Goal: Task Accomplishment & Management: Manage account settings

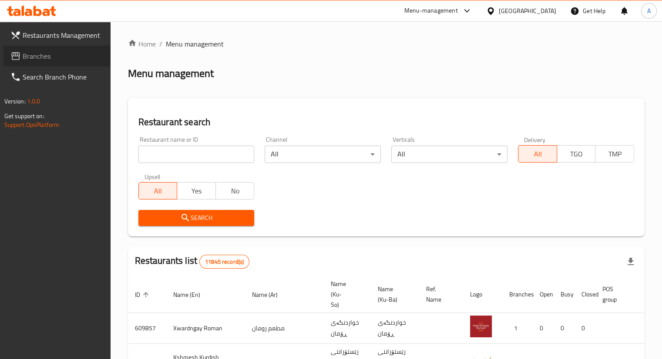
click at [47, 60] on span "Branches" at bounding box center [63, 56] width 81 height 10
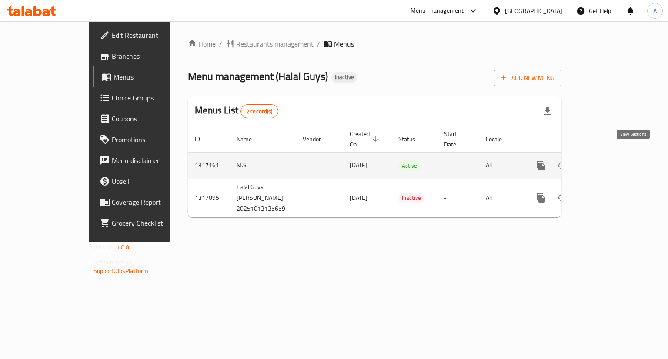
click at [608, 162] on icon "enhanced table" at bounding box center [604, 166] width 8 height 8
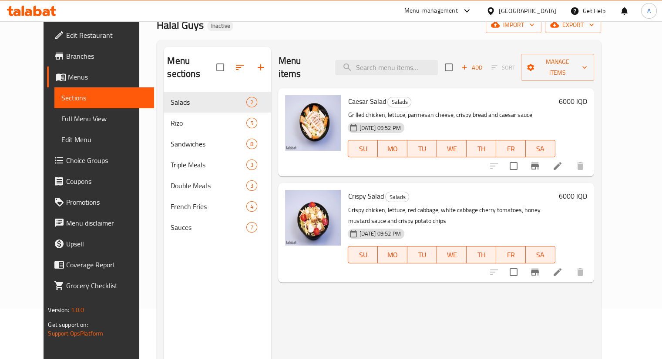
scroll to position [51, 0]
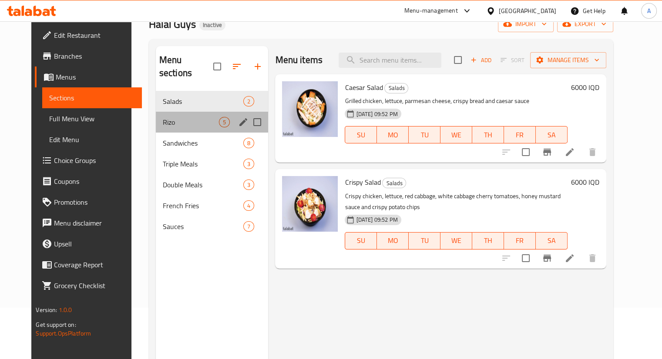
click at [177, 114] on div "Rizo 5" at bounding box center [212, 122] width 113 height 21
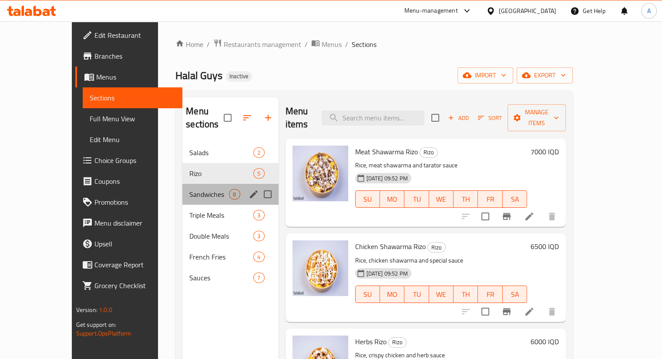
click at [185, 189] on div "Sandwiches 8" at bounding box center [230, 194] width 96 height 21
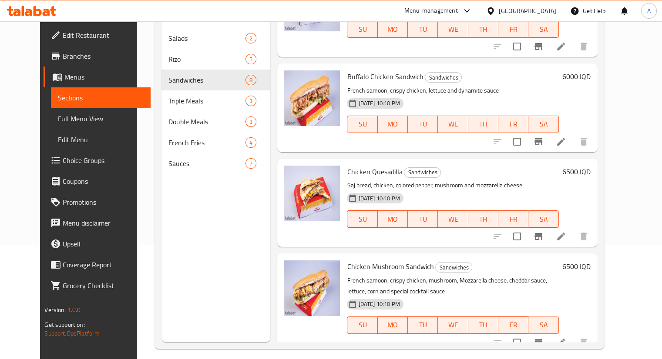
scroll to position [122, 0]
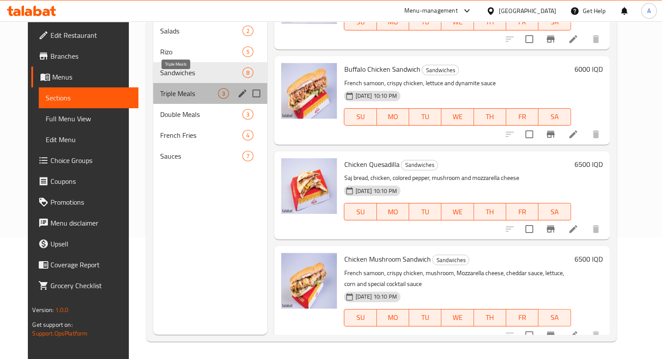
click at [187, 88] on span "Triple Meals" at bounding box center [189, 93] width 58 height 10
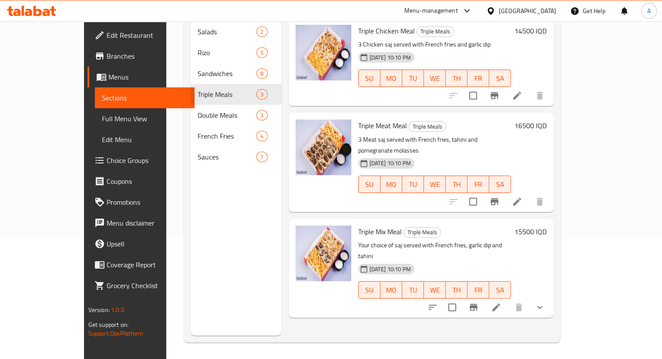
scroll to position [122, 0]
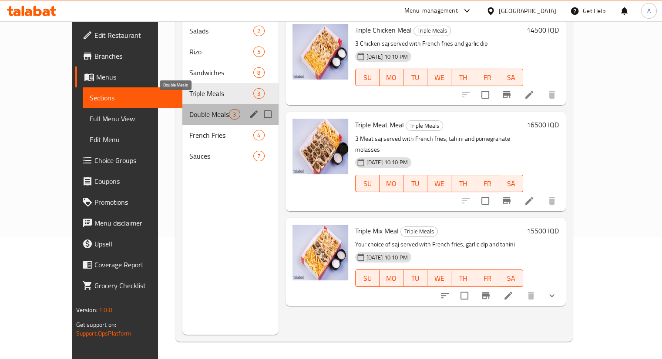
click at [189, 109] on span "Double Meals" at bounding box center [209, 114] width 40 height 10
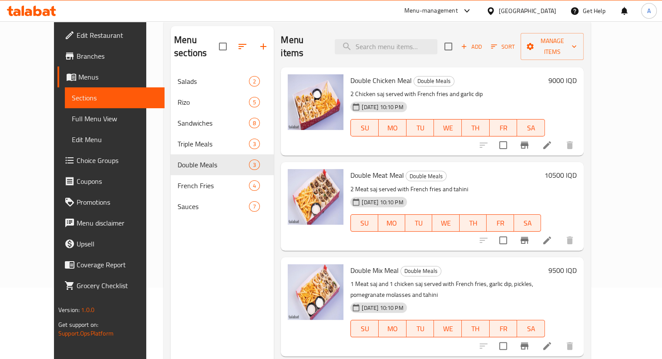
scroll to position [73, 0]
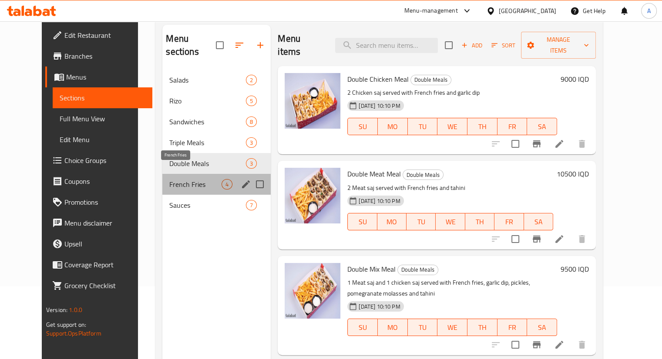
click at [180, 179] on span "French Fries" at bounding box center [195, 184] width 52 height 10
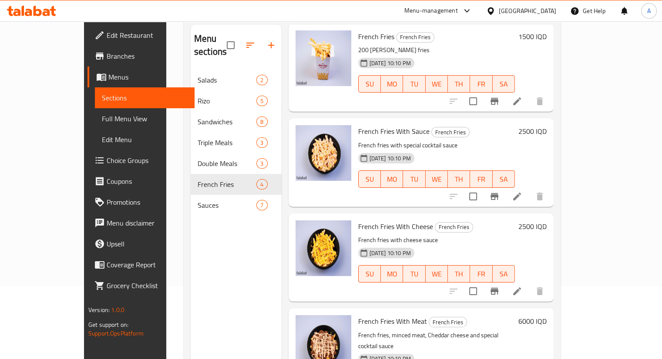
scroll to position [122, 0]
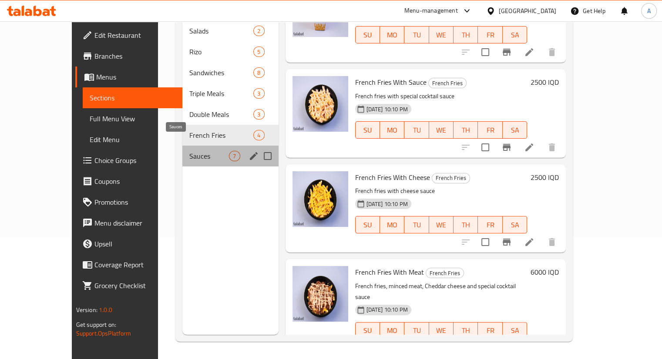
click at [189, 151] on span "Sauces" at bounding box center [209, 156] width 40 height 10
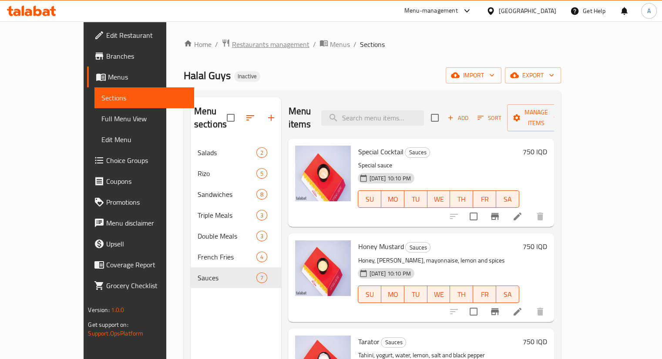
click at [232, 42] on span "Restaurants management" at bounding box center [270, 44] width 77 height 10
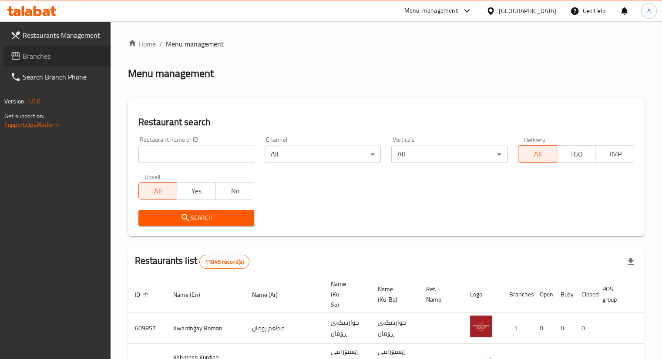
click at [38, 59] on span "Branches" at bounding box center [63, 56] width 81 height 10
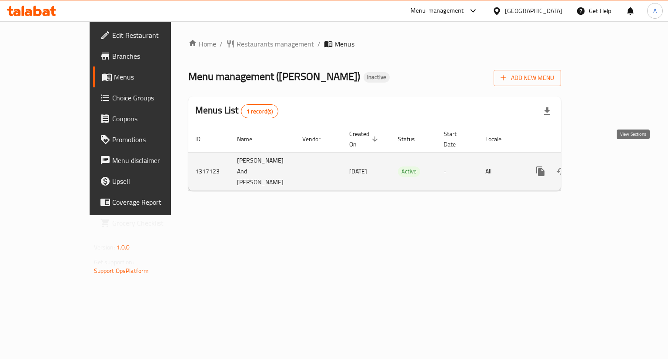
click at [609, 166] on icon "enhanced table" at bounding box center [603, 171] width 10 height 10
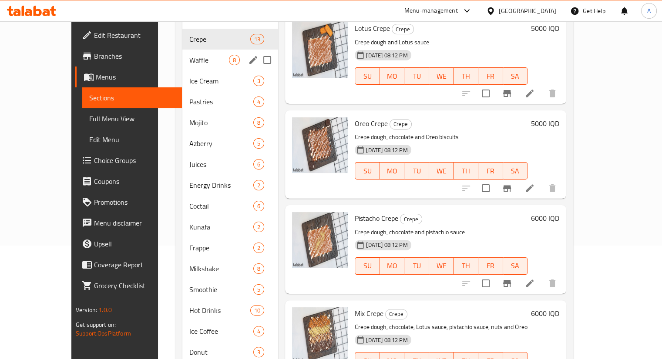
scroll to position [54, 0]
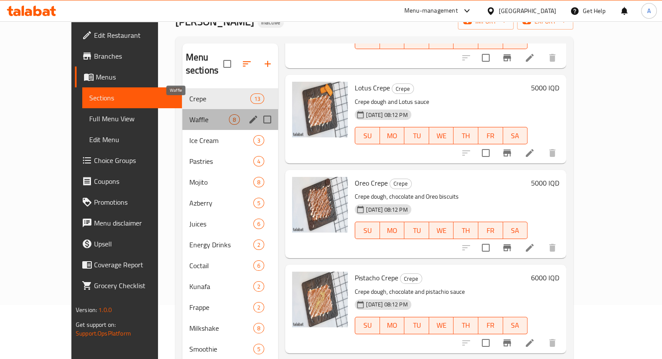
click at [189, 114] on span "Waffle" at bounding box center [209, 119] width 40 height 10
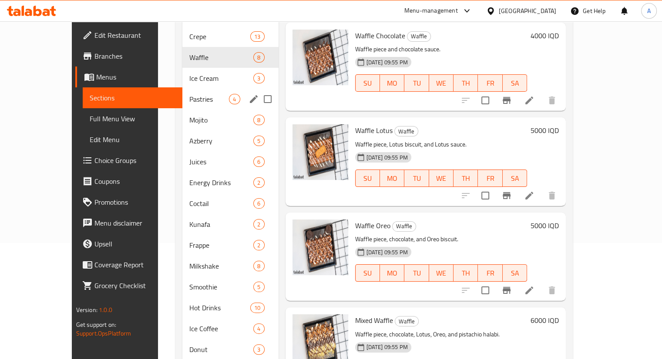
scroll to position [116, 0]
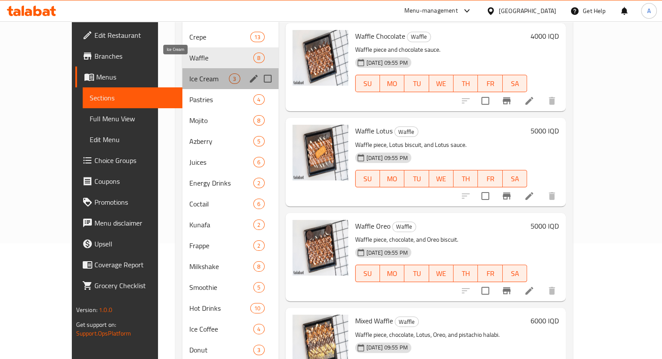
click at [189, 74] on span "Ice Cream" at bounding box center [209, 79] width 40 height 10
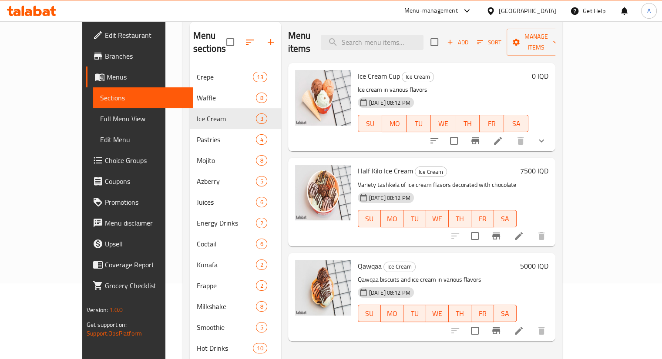
scroll to position [76, 0]
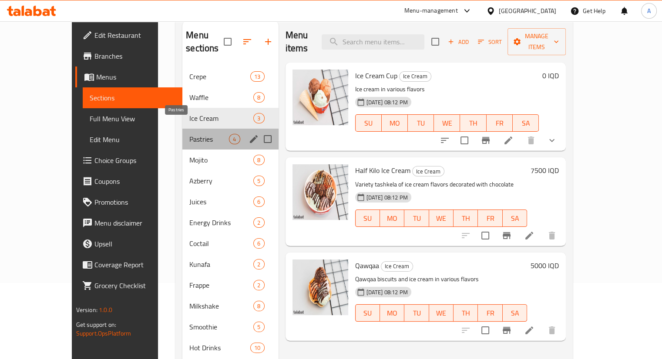
click at [189, 134] on span "Pastries" at bounding box center [209, 139] width 40 height 10
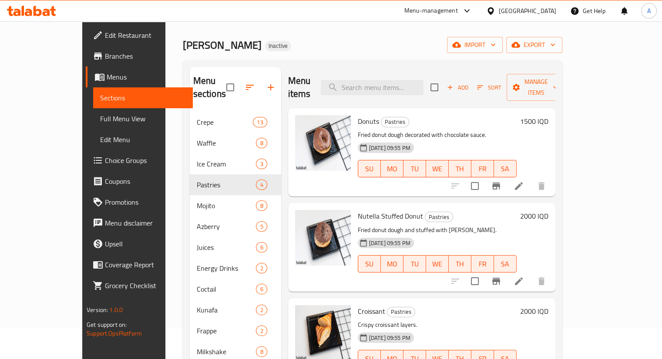
scroll to position [27, 0]
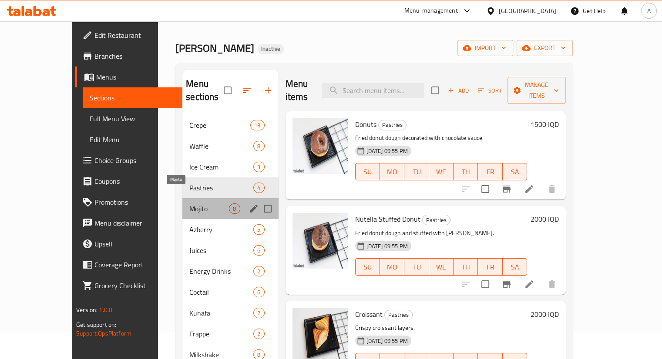
click at [196, 204] on span "Mojito" at bounding box center [209, 209] width 40 height 10
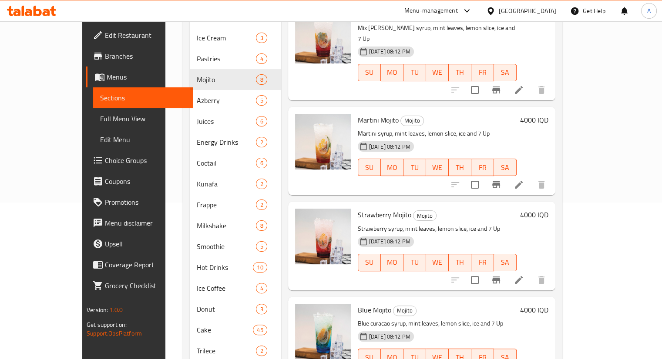
scroll to position [249, 0]
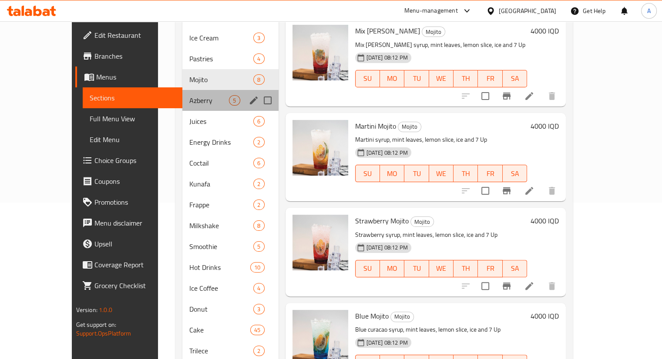
click at [182, 90] on div "Azberry 5" at bounding box center [230, 100] width 96 height 21
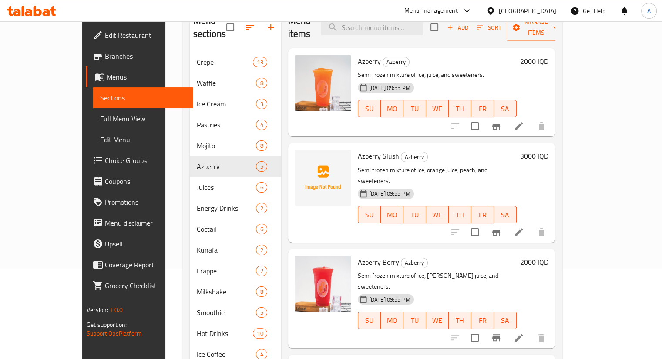
scroll to position [86, 0]
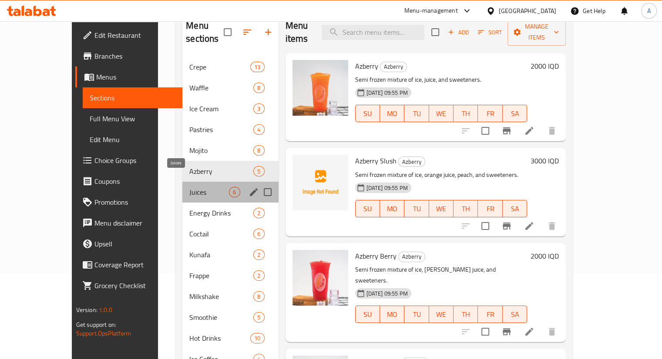
click at [189, 187] on span "Juices" at bounding box center [209, 192] width 40 height 10
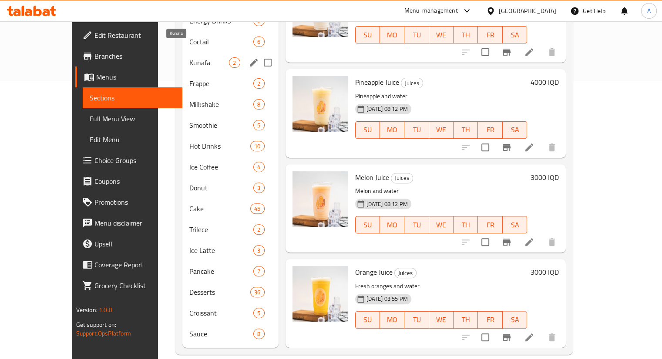
scroll to position [181, 0]
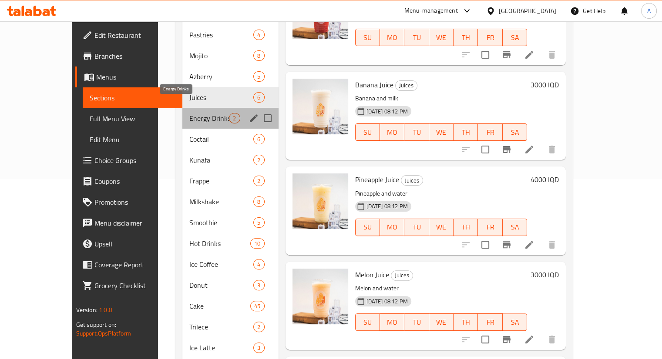
click at [189, 113] on span "Energy Drinks" at bounding box center [209, 118] width 40 height 10
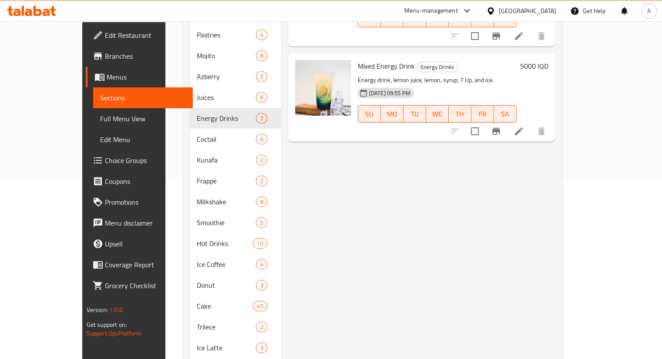
scroll to position [66, 0]
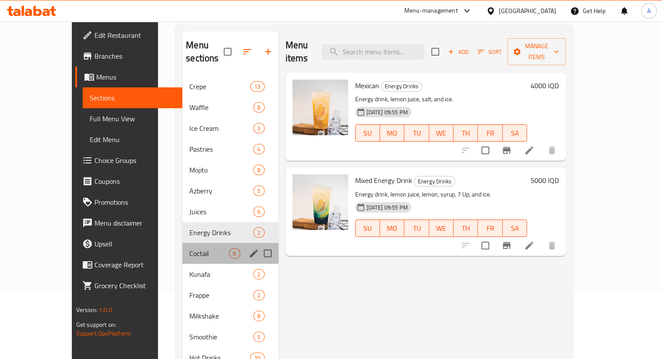
click at [201, 247] on div "Coctail 6" at bounding box center [230, 253] width 96 height 21
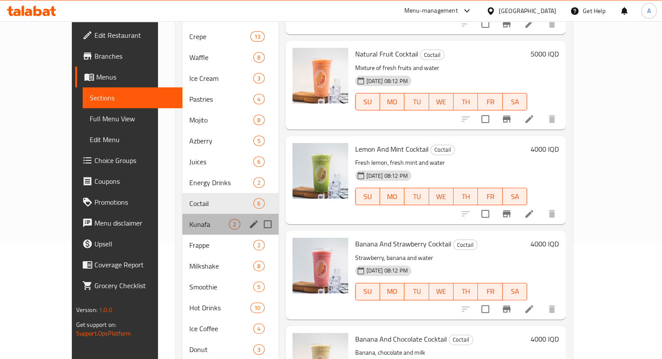
click at [184, 214] on div "Kunafa 2" at bounding box center [230, 224] width 96 height 21
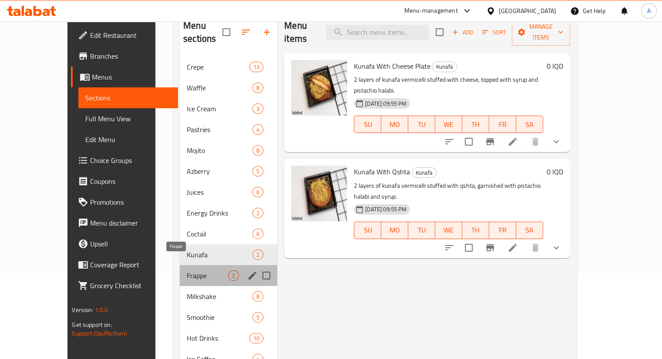
click at [187, 271] on span "Frappe" at bounding box center [207, 276] width 41 height 10
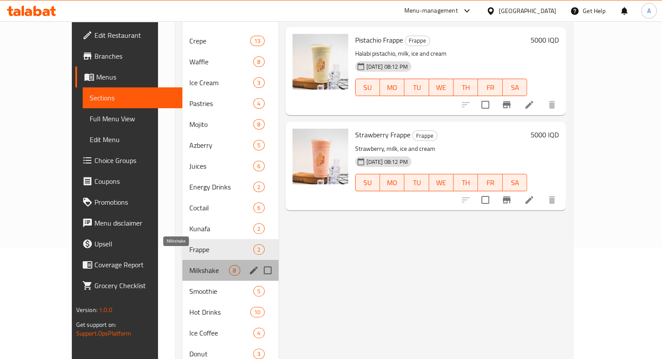
click at [191, 265] on span "Milkshake" at bounding box center [209, 270] width 40 height 10
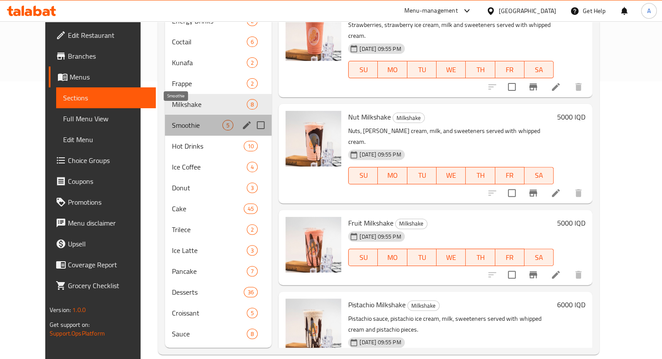
click at [172, 120] on span "Smoothie" at bounding box center [197, 125] width 50 height 10
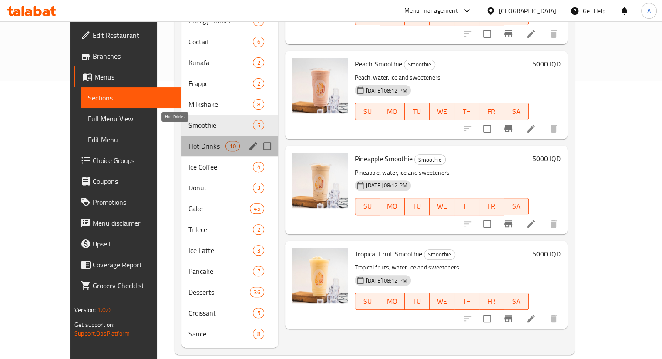
click at [193, 141] on span "Hot Drinks" at bounding box center [206, 146] width 37 height 10
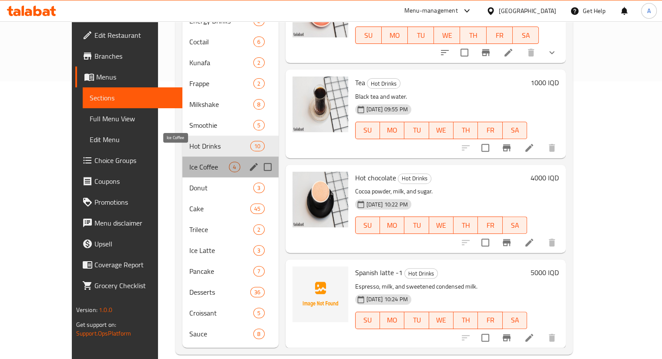
click at [190, 162] on span "Ice Coffee" at bounding box center [209, 167] width 40 height 10
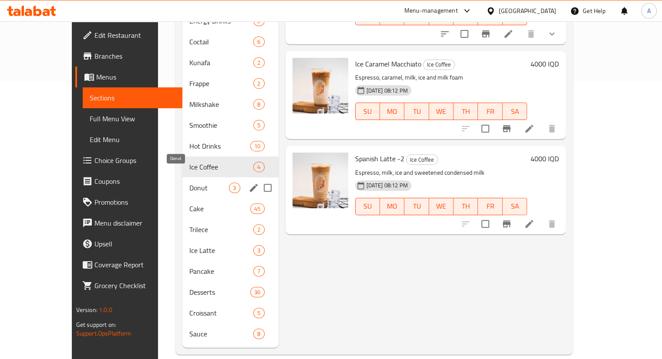
click at [199, 183] on span "Donut" at bounding box center [209, 188] width 40 height 10
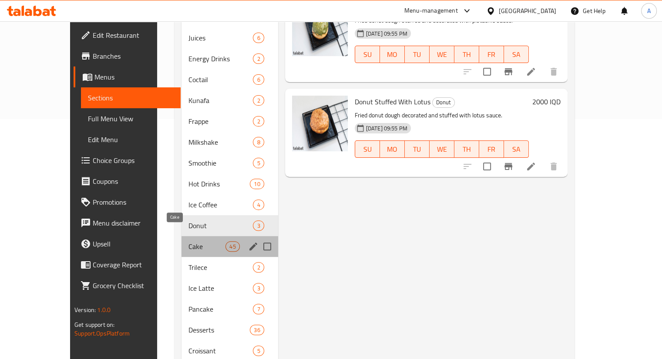
click at [188, 241] on span "Cake" at bounding box center [206, 246] width 37 height 10
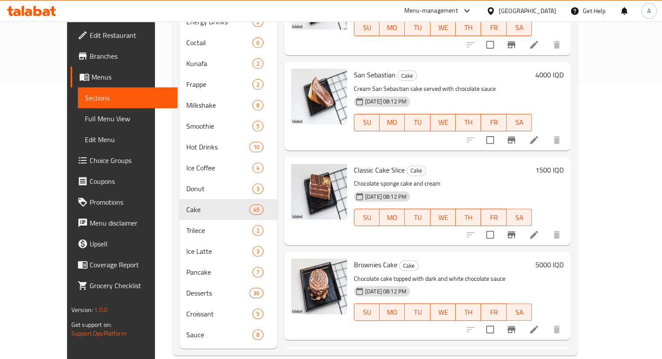
scroll to position [278, 0]
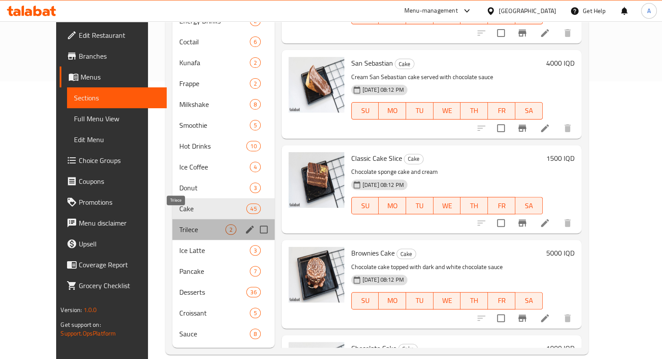
click at [196, 224] on span "Trilece" at bounding box center [202, 229] width 46 height 10
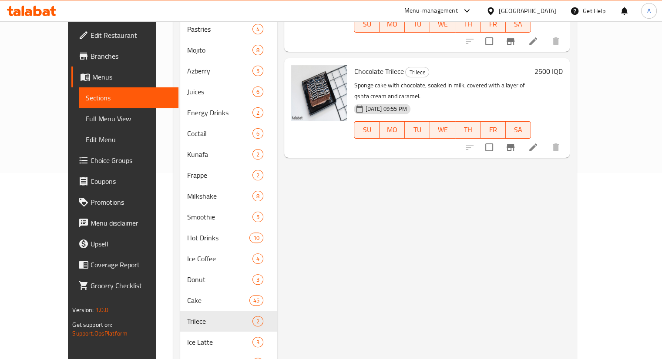
scroll to position [187, 0]
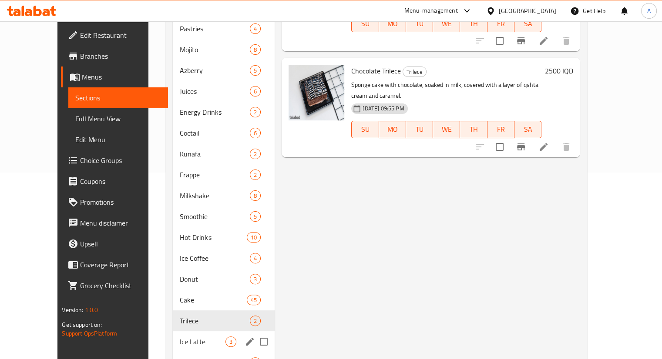
click at [190, 335] on div "Ice Latte 3" at bounding box center [224, 341] width 102 height 21
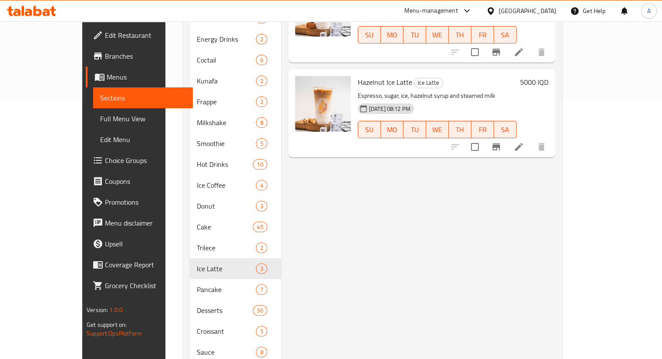
scroll to position [278, 0]
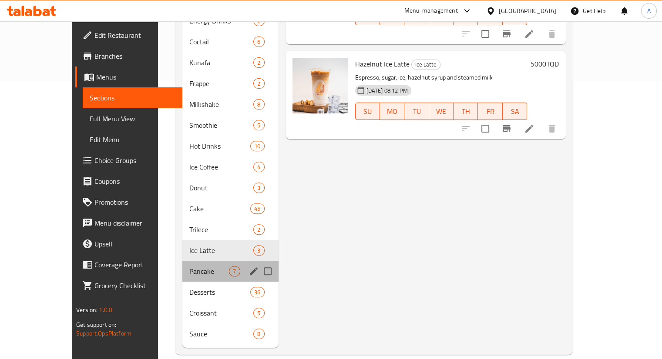
click at [194, 263] on div "Pancake 7" at bounding box center [230, 271] width 96 height 21
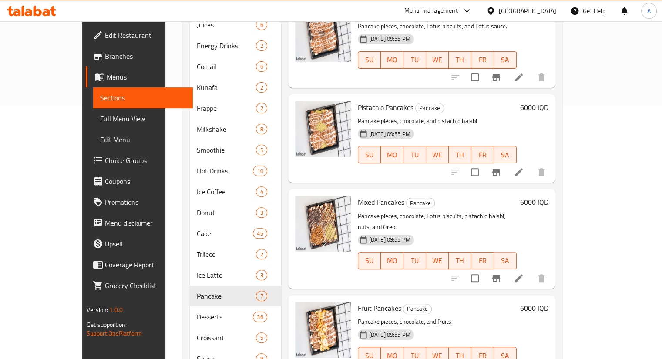
scroll to position [278, 0]
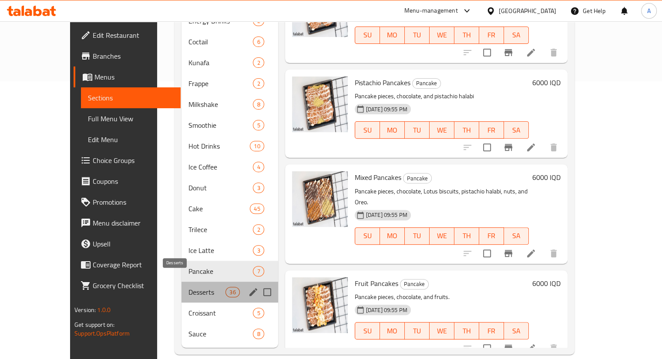
click at [188, 287] on span "Desserts" at bounding box center [206, 292] width 37 height 10
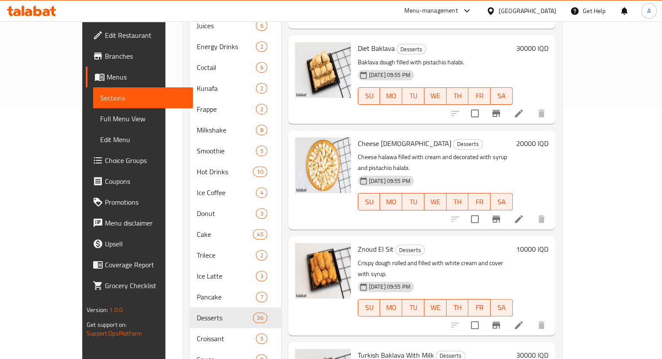
scroll to position [278, 0]
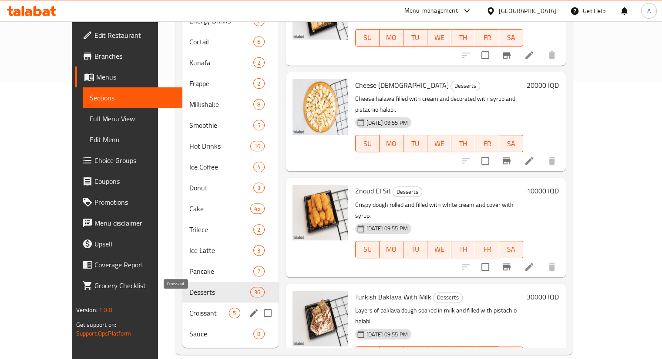
click at [194, 308] on span "Croissant" at bounding box center [209, 313] width 40 height 10
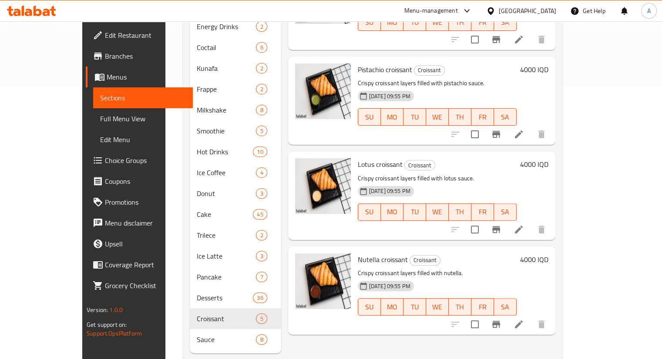
scroll to position [278, 0]
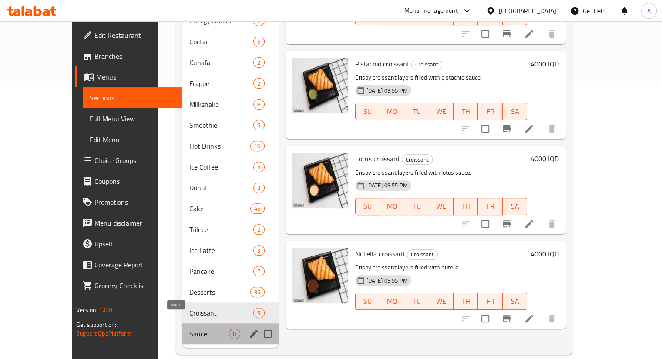
click at [203, 329] on span "Sauce" at bounding box center [209, 334] width 40 height 10
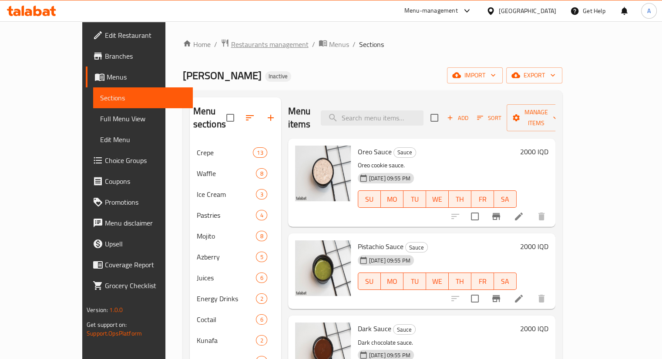
click at [231, 49] on span "Restaurants management" at bounding box center [269, 44] width 77 height 10
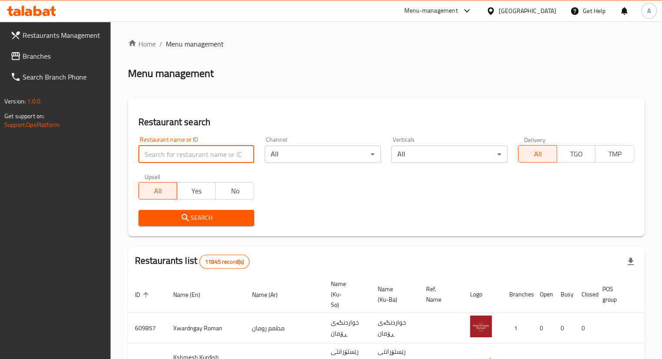
click at [214, 157] on input "search" at bounding box center [196, 154] width 116 height 17
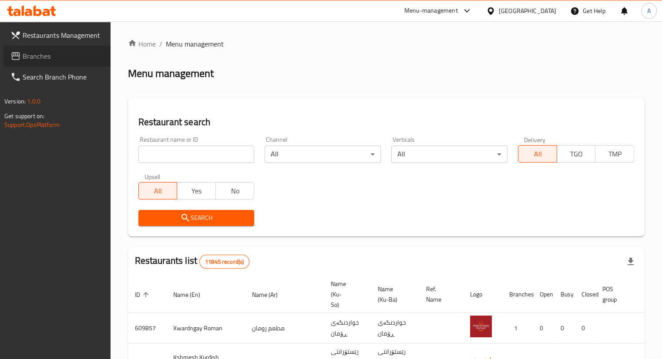
click at [50, 55] on span "Branches" at bounding box center [63, 56] width 81 height 10
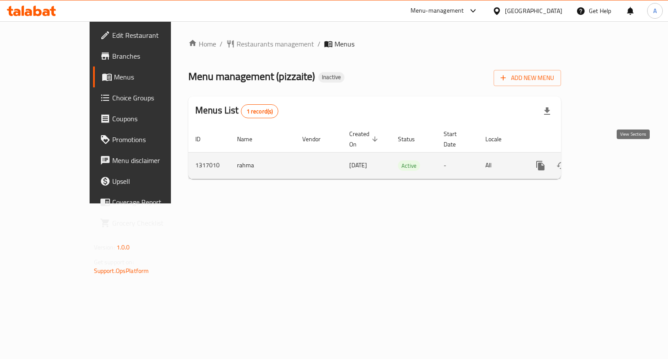
click at [609, 161] on icon "enhanced table" at bounding box center [603, 166] width 10 height 10
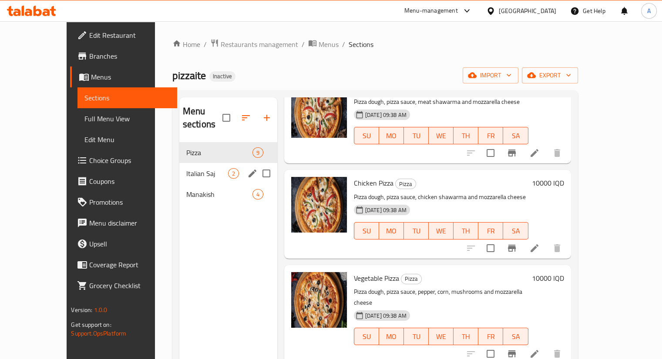
click at [186, 166] on div "Italian Saj 2" at bounding box center [228, 173] width 98 height 21
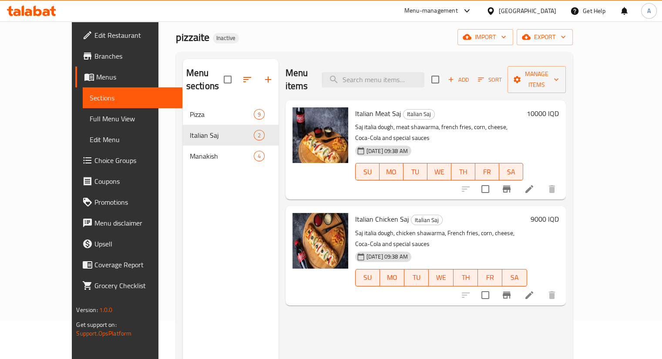
scroll to position [38, 0]
click at [221, 153] on nav "Pizza 9 Italian Saj 2 Manakish 4" at bounding box center [231, 135] width 96 height 70
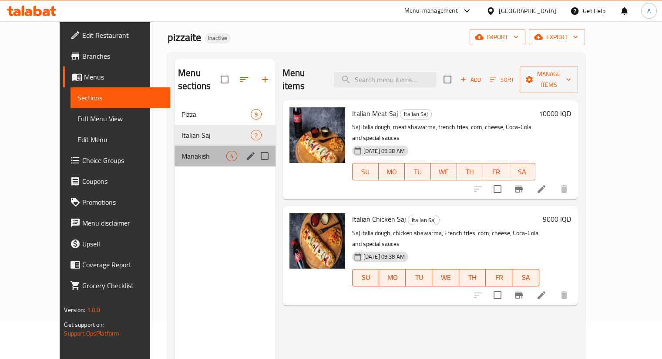
click at [197, 148] on div "Manakish 4" at bounding box center [224, 156] width 101 height 21
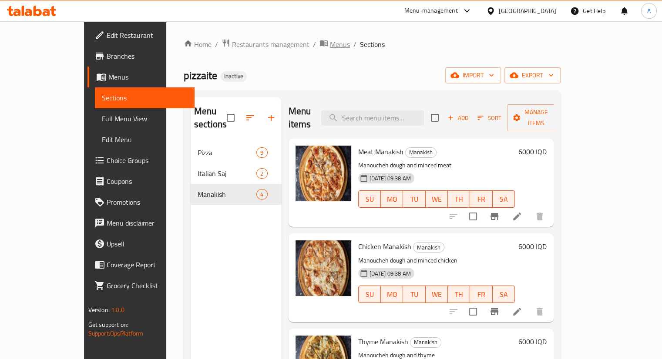
click at [330, 42] on span "Menus" at bounding box center [340, 44] width 20 height 10
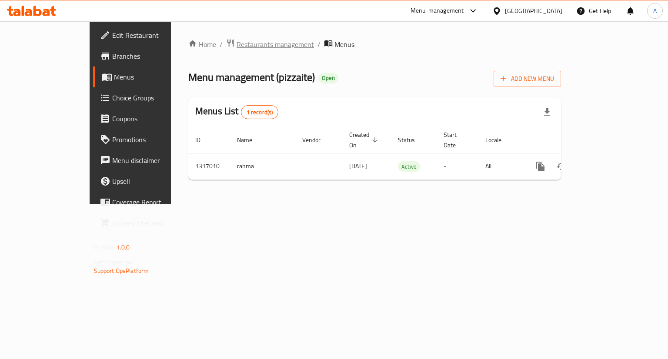
click at [237, 39] on span "Restaurants management" at bounding box center [275, 44] width 77 height 10
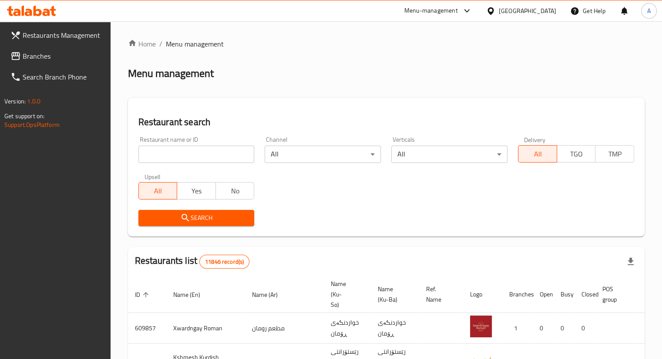
click at [60, 60] on span "Branches" at bounding box center [63, 56] width 81 height 10
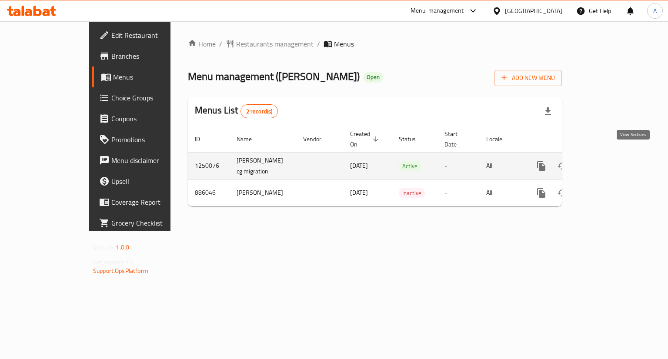
click at [608, 162] on icon "enhanced table" at bounding box center [604, 166] width 8 height 8
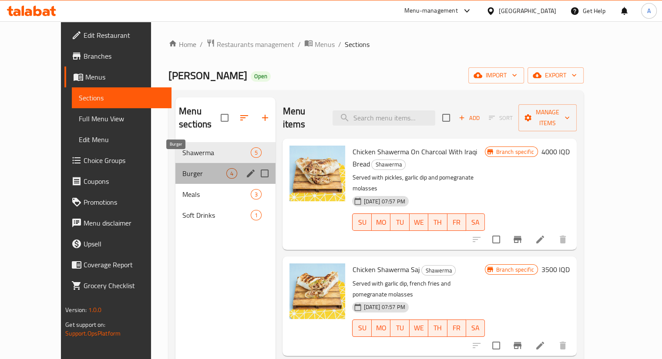
click at [182, 168] on span "Burger" at bounding box center [204, 173] width 44 height 10
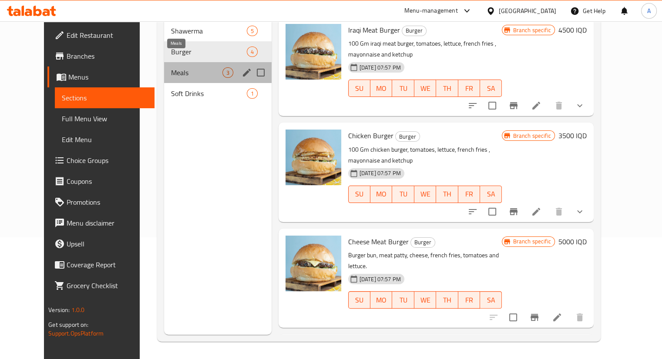
click at [188, 67] on span "Meals" at bounding box center [196, 72] width 51 height 10
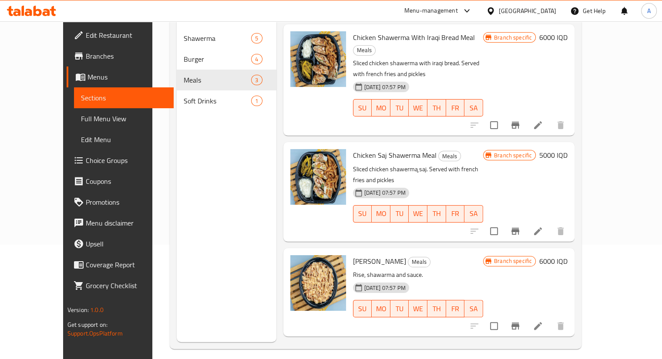
scroll to position [115, 0]
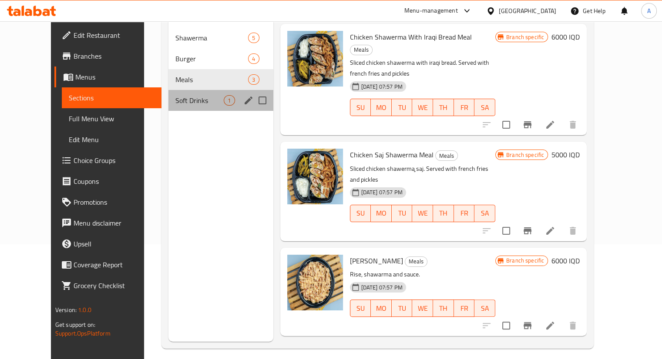
click at [168, 95] on div "Soft Drinks 1" at bounding box center [220, 100] width 104 height 21
